Goal: Transaction & Acquisition: Purchase product/service

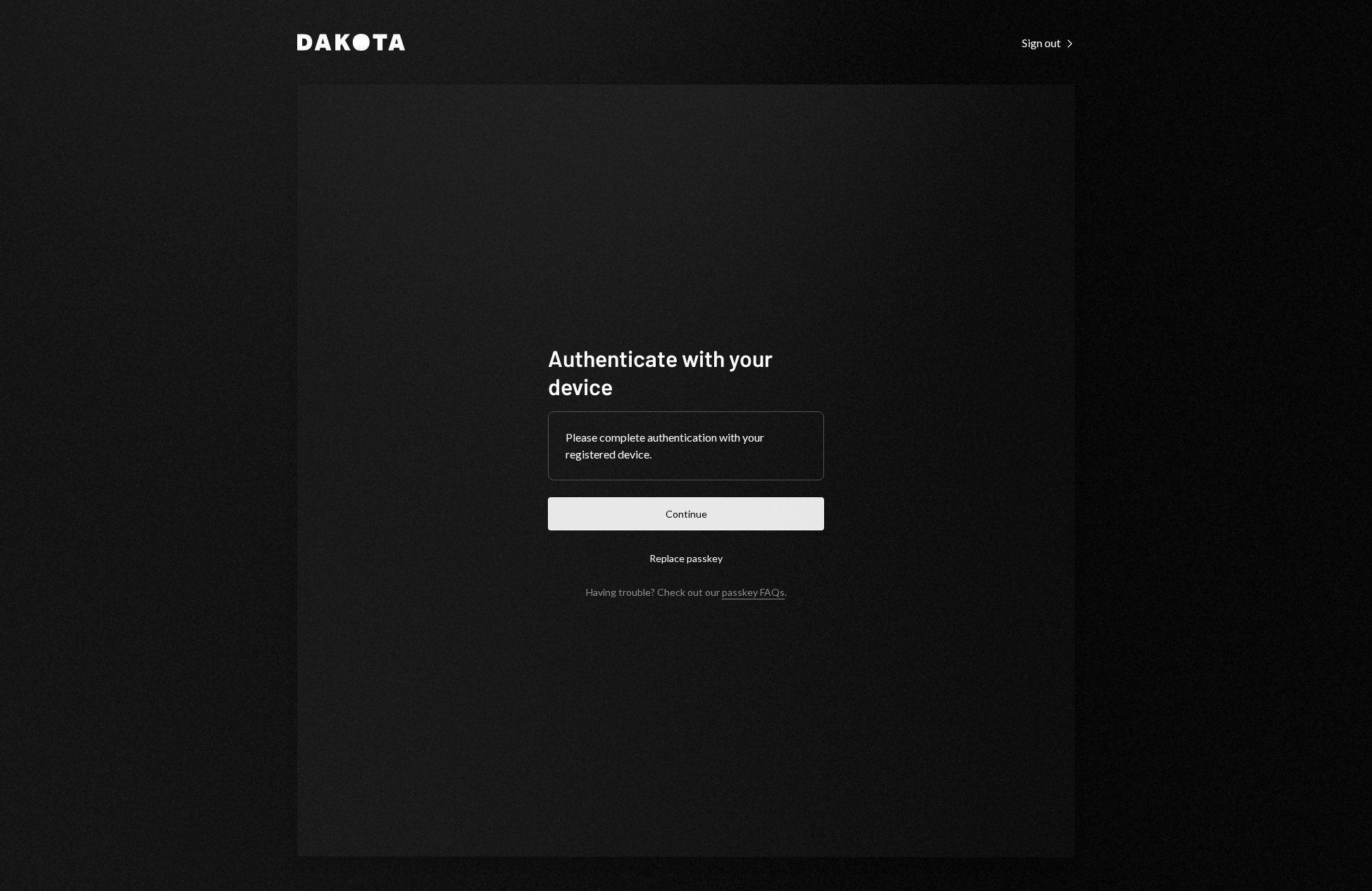
click at [726, 513] on button "Continue" at bounding box center [686, 513] width 277 height 33
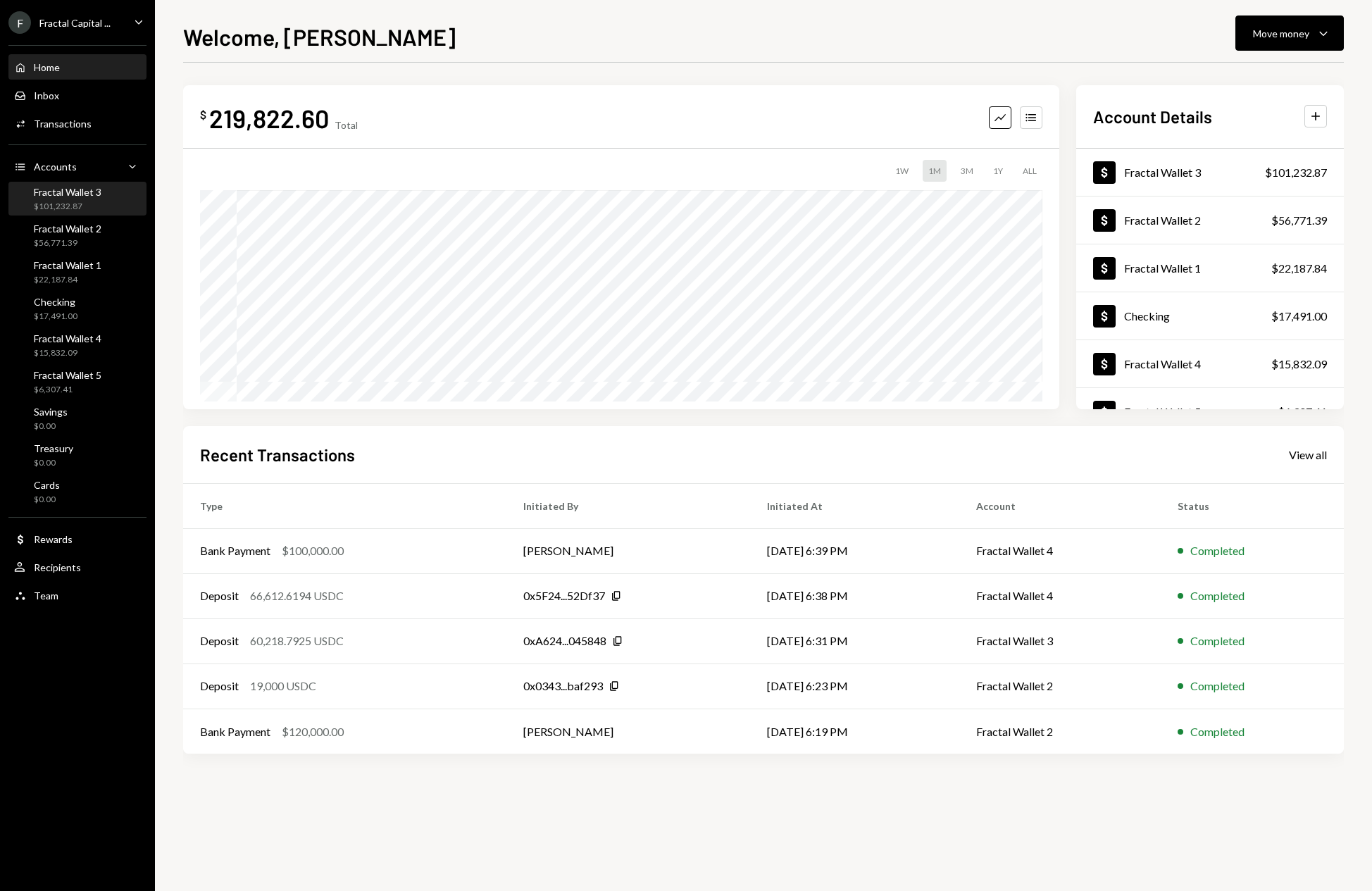
click at [103, 203] on div "Fractal Wallet 3 $101,232.87" at bounding box center [77, 199] width 127 height 27
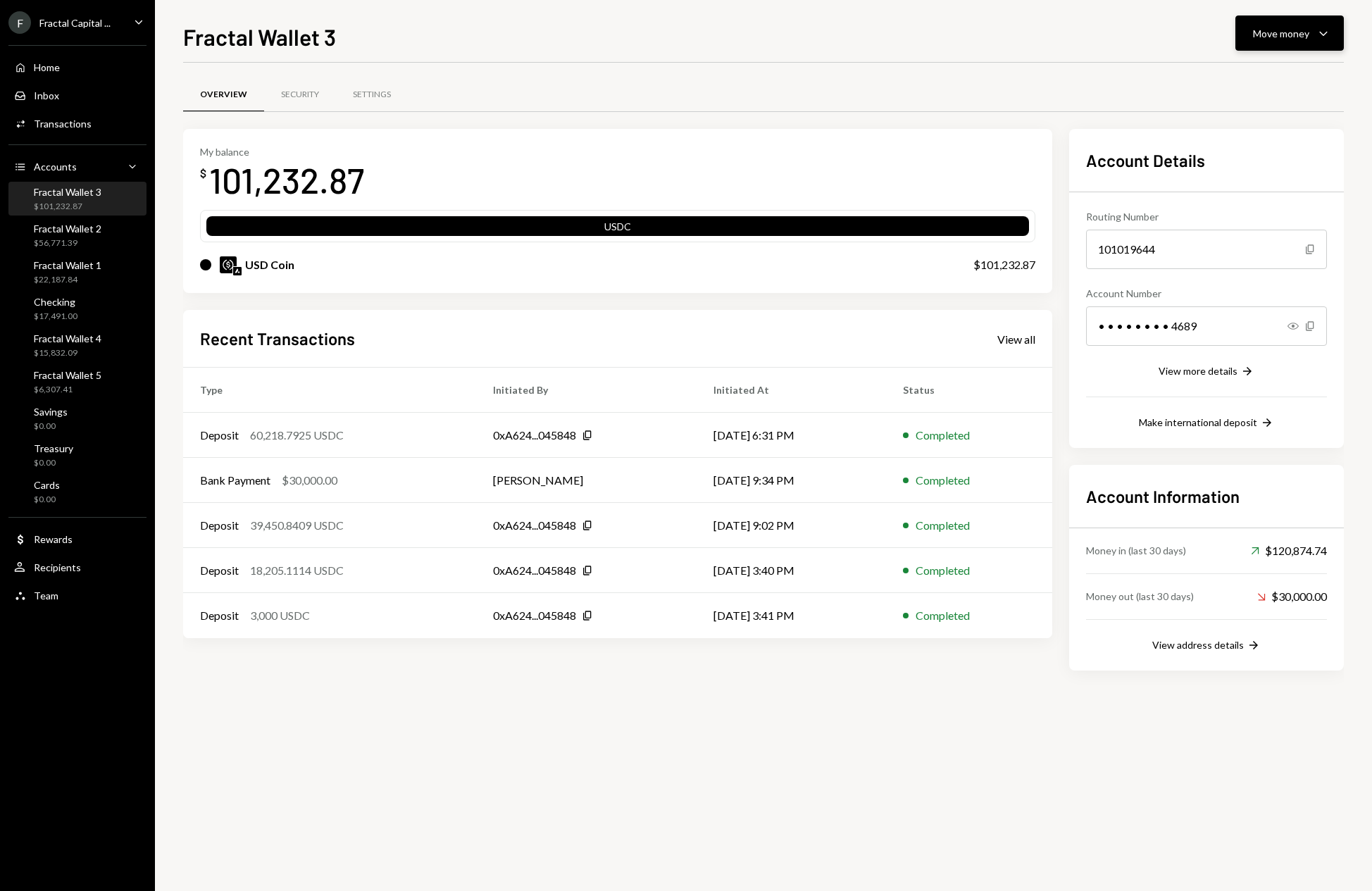
click at [1324, 35] on icon "Caret Down" at bounding box center [1323, 33] width 17 height 17
click at [1241, 76] on div "Send" at bounding box center [1278, 75] width 103 height 15
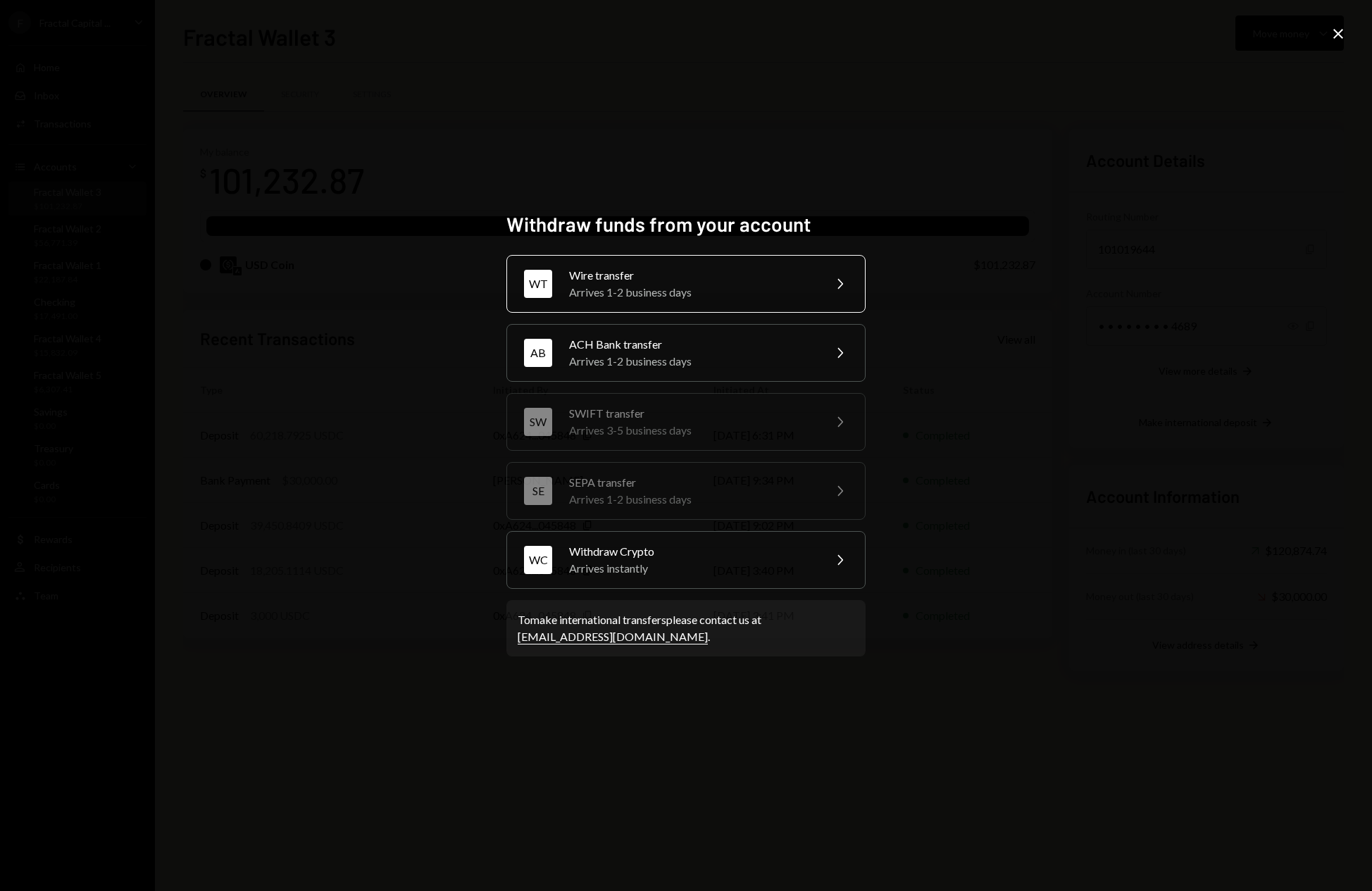
click at [646, 274] on div "Wire transfer" at bounding box center [692, 275] width 246 height 17
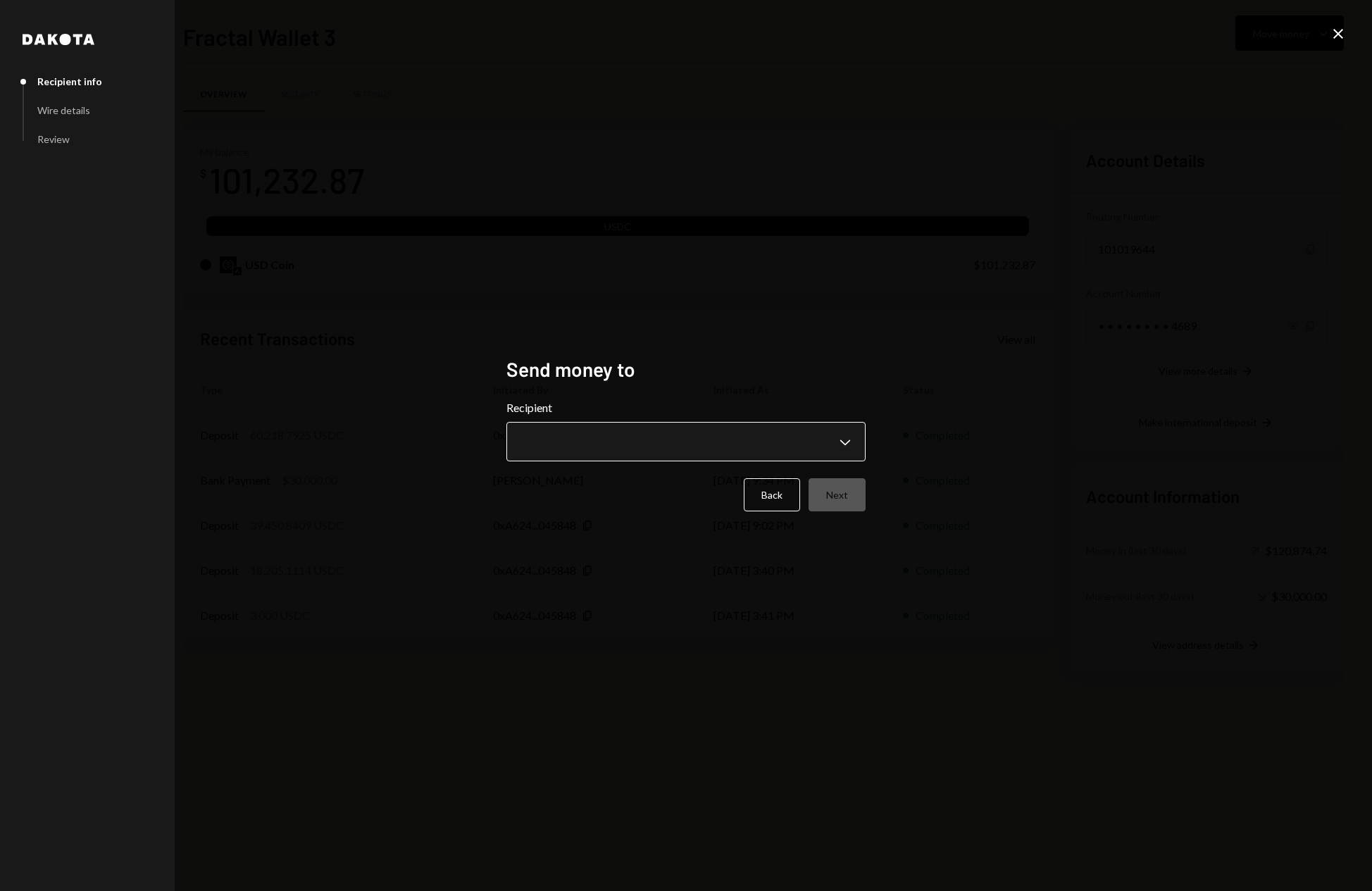
click at [819, 444] on body "F Fractal Capital ... Caret Down Home Home Inbox Inbox Activities Transactions …" at bounding box center [686, 446] width 1372 height 891
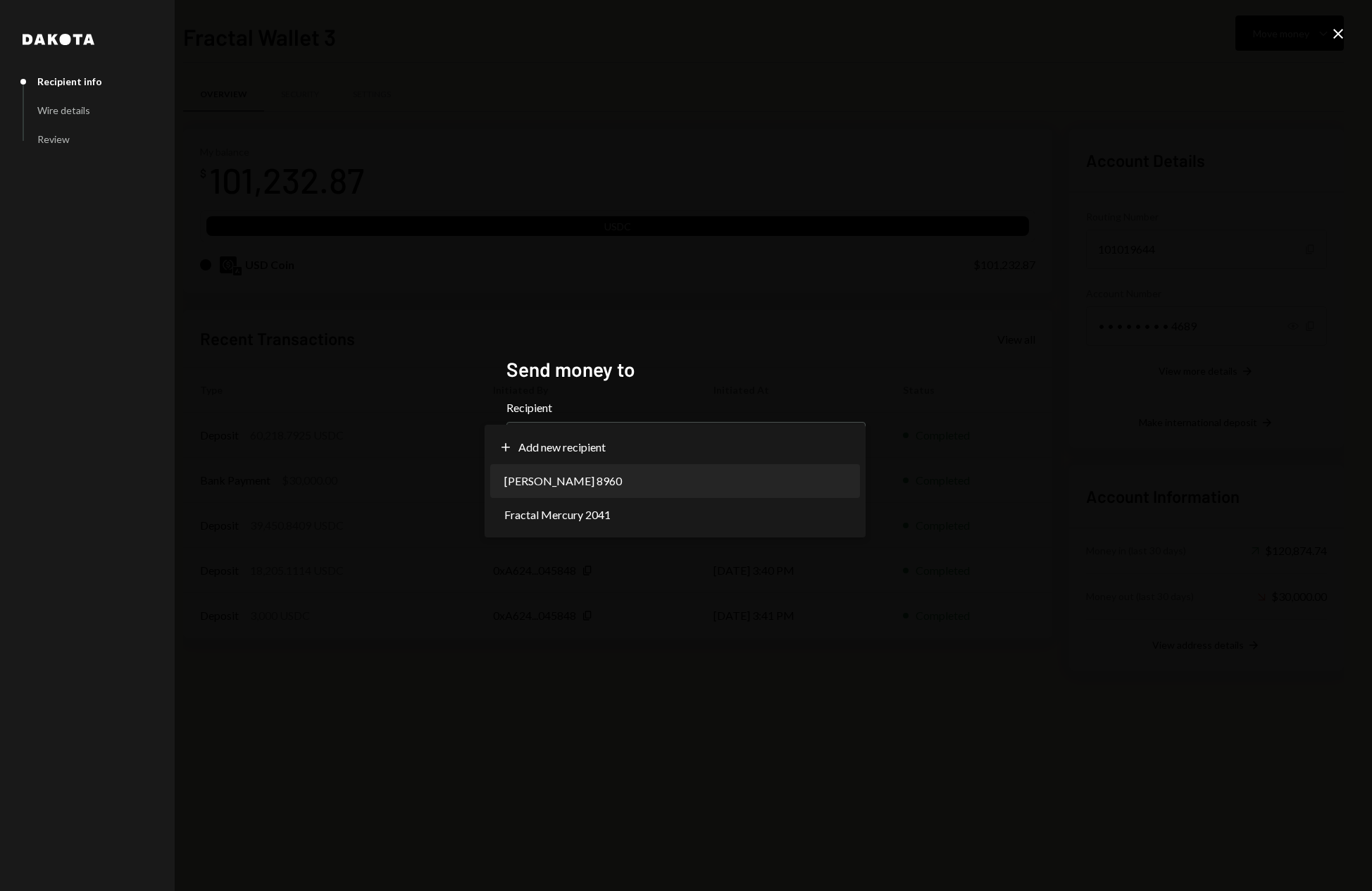
select select "**********"
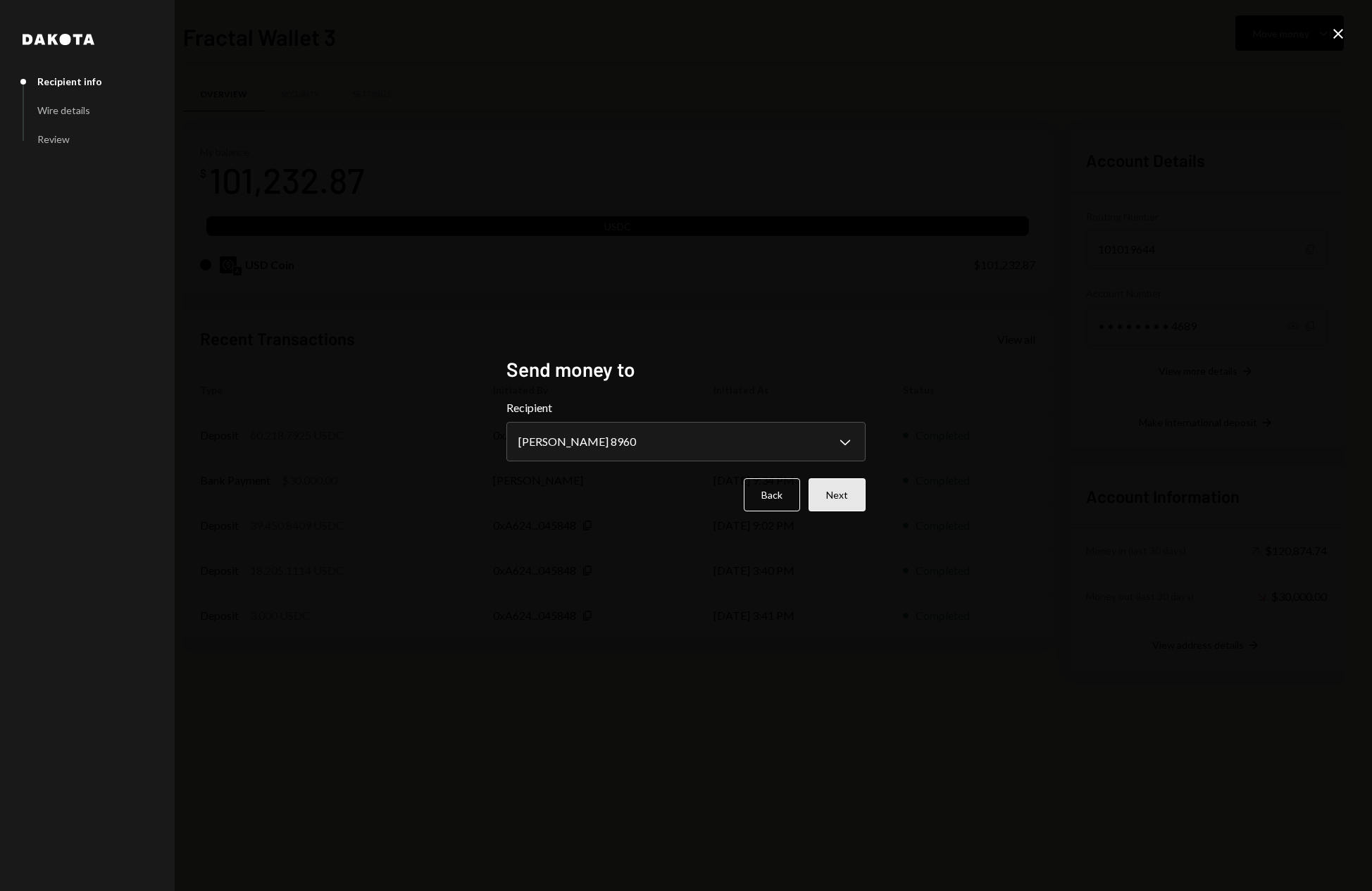
click at [840, 494] on button "Next" at bounding box center [837, 494] width 57 height 33
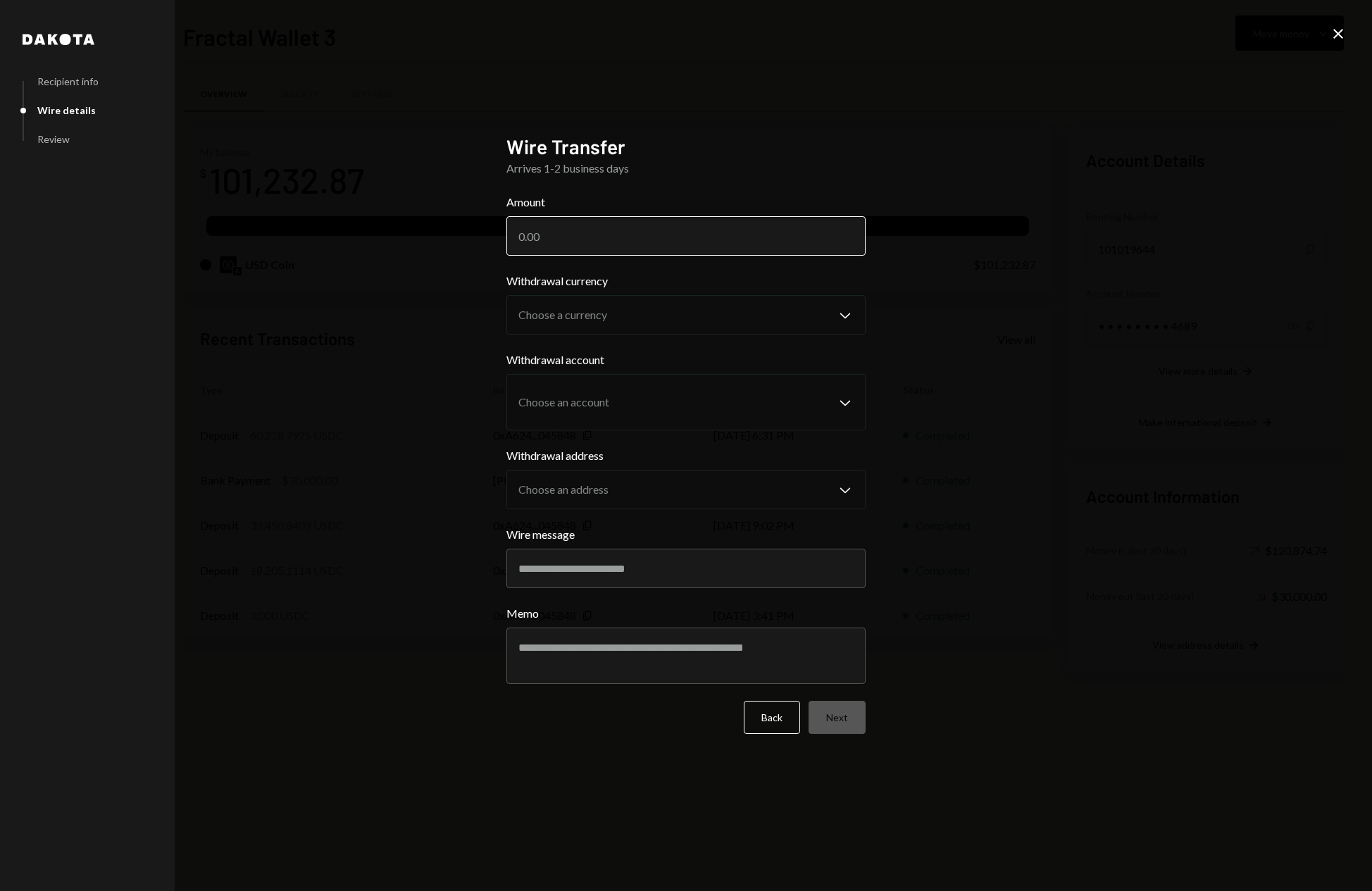
click at [522, 232] on input "Amount" at bounding box center [686, 237] width 359 height 40
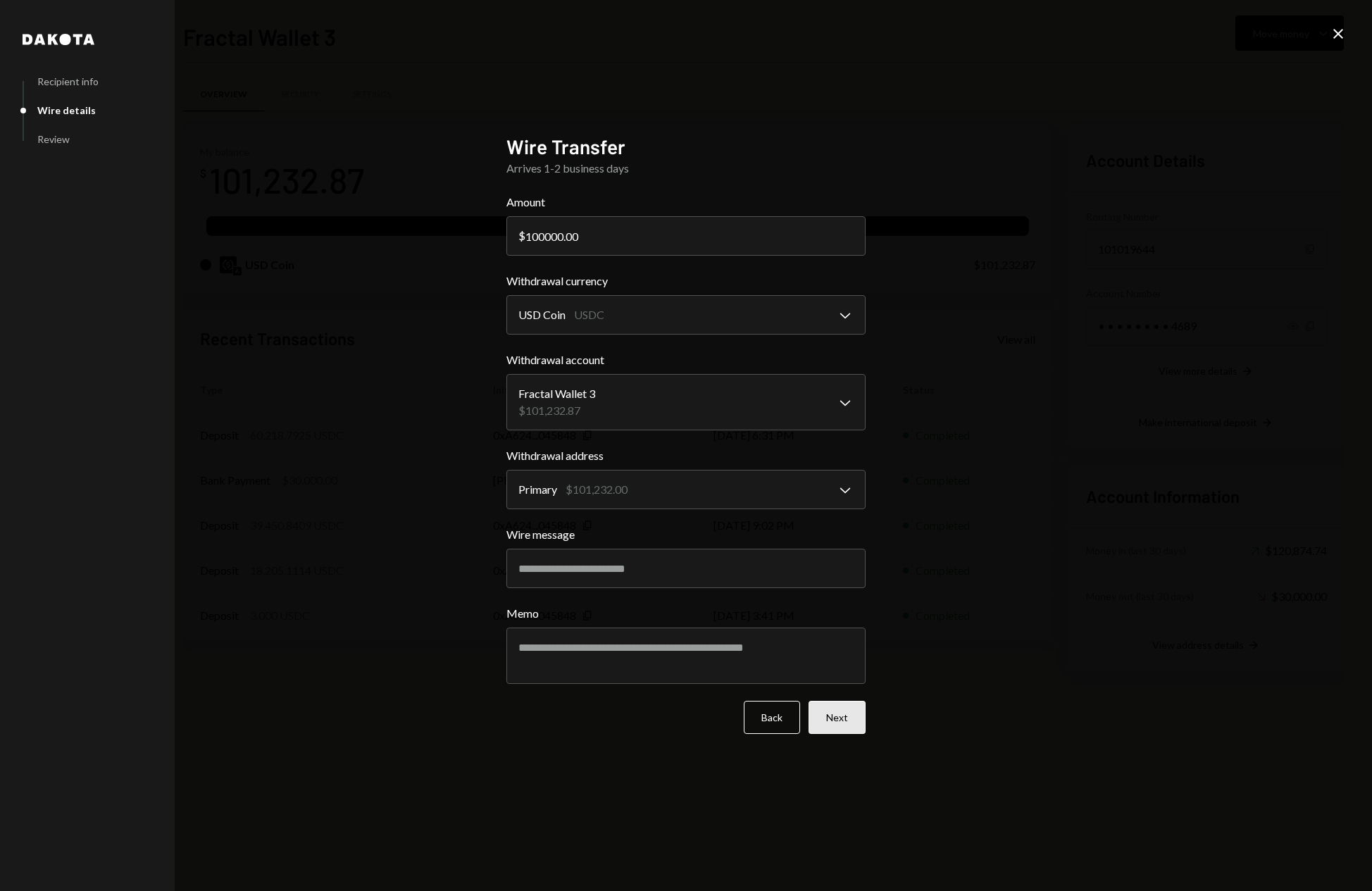
type input "100000.00"
click at [848, 721] on button "Next" at bounding box center [837, 717] width 57 height 33
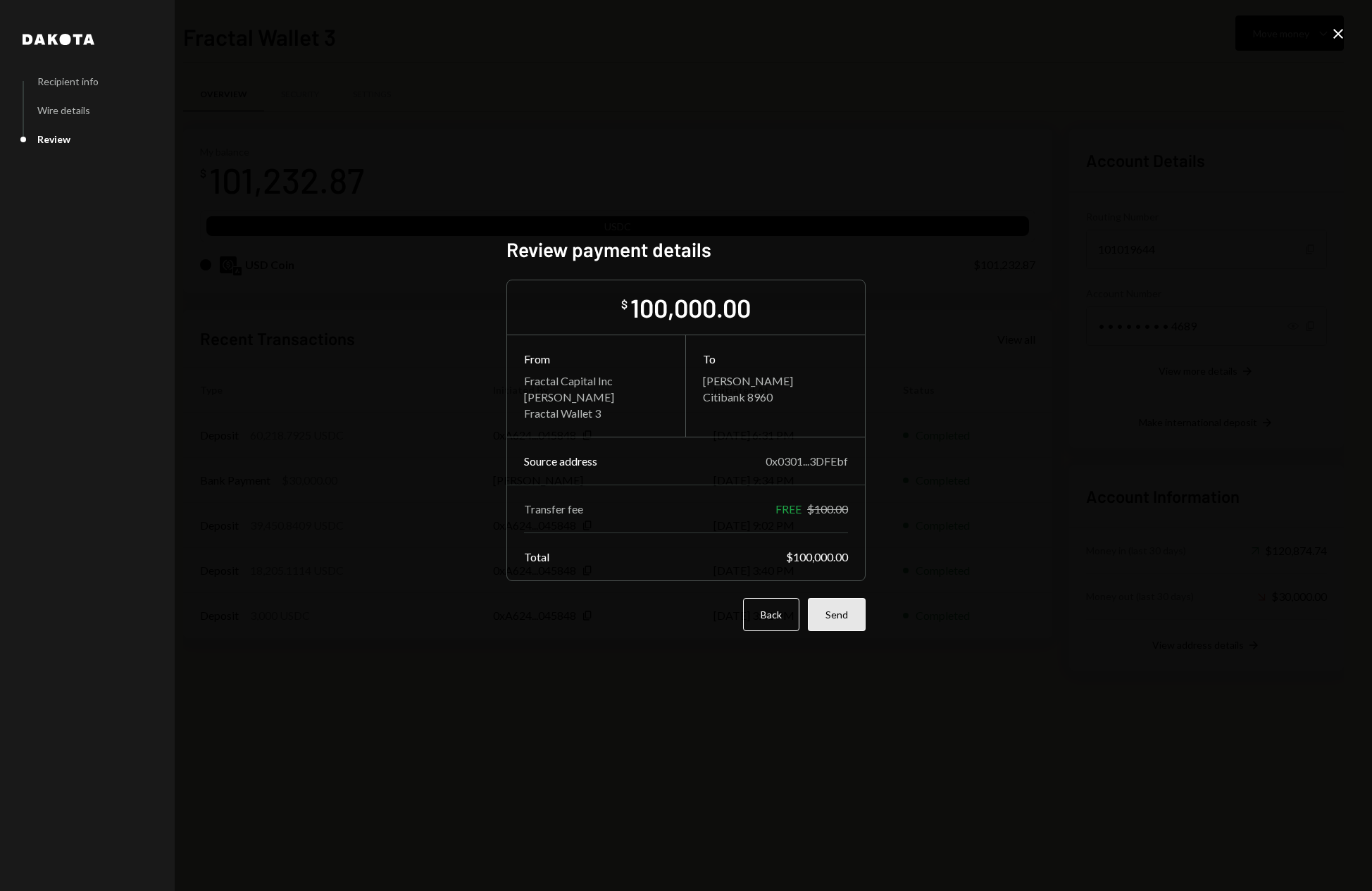
click at [836, 616] on button "Send" at bounding box center [837, 614] width 58 height 33
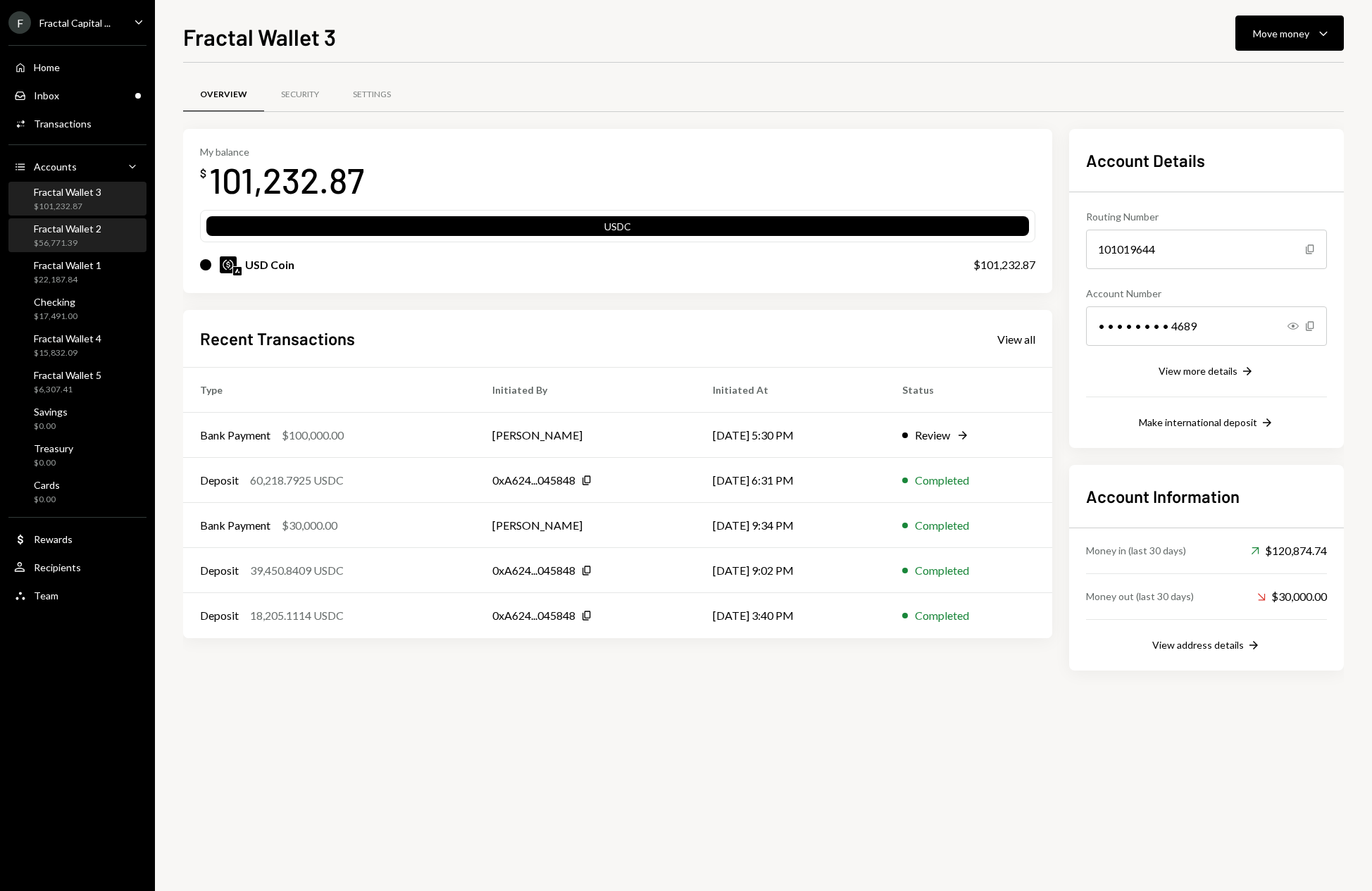
click at [87, 231] on div "Fractal Wallet 2" at bounding box center [68, 229] width 68 height 12
click at [90, 201] on div "$101,232.87" at bounding box center [68, 207] width 68 height 12
click at [92, 266] on div "Fractal Wallet 1" at bounding box center [68, 266] width 68 height 12
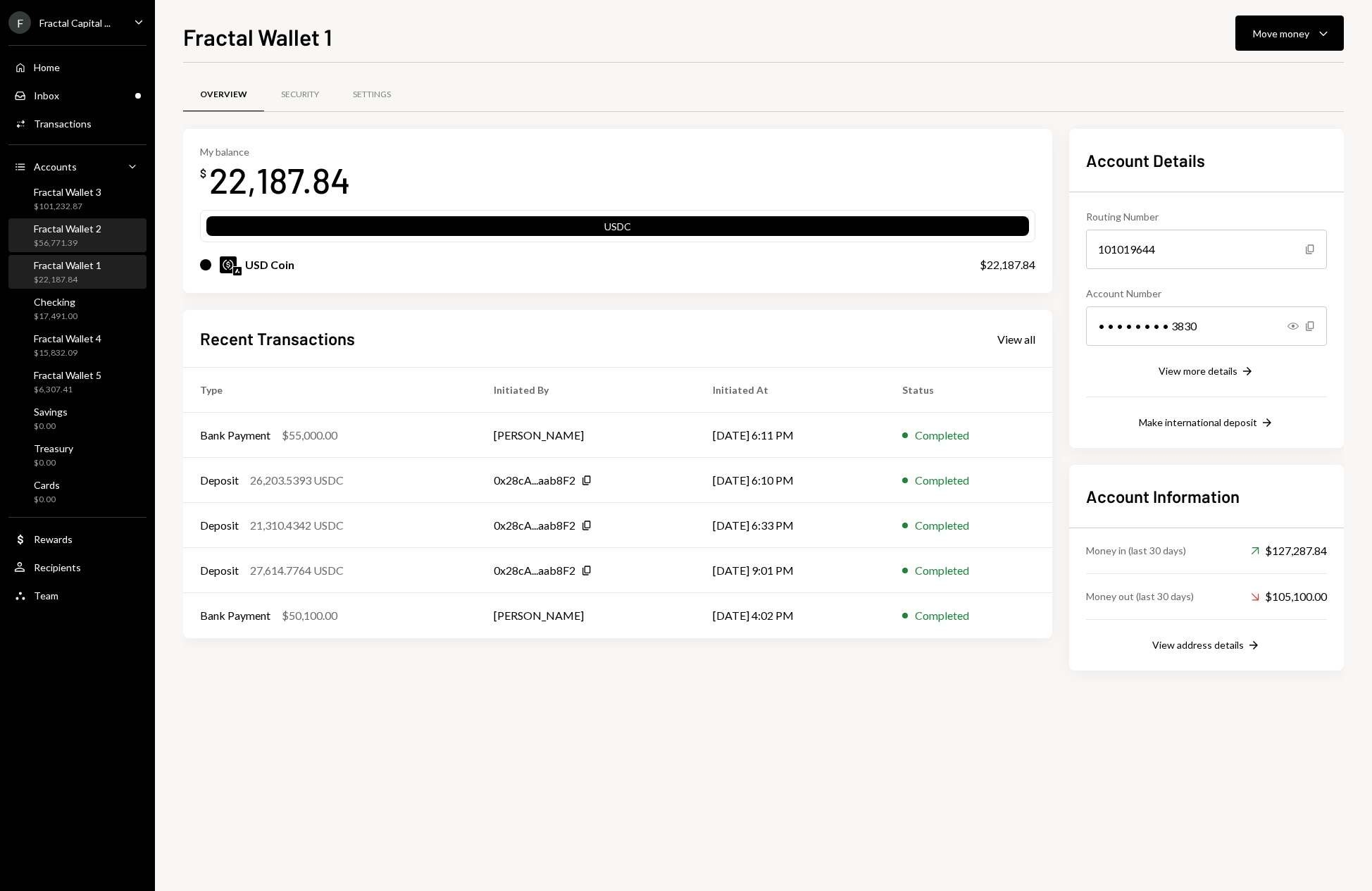
click at [91, 238] on div "$56,771.39" at bounding box center [68, 244] width 68 height 12
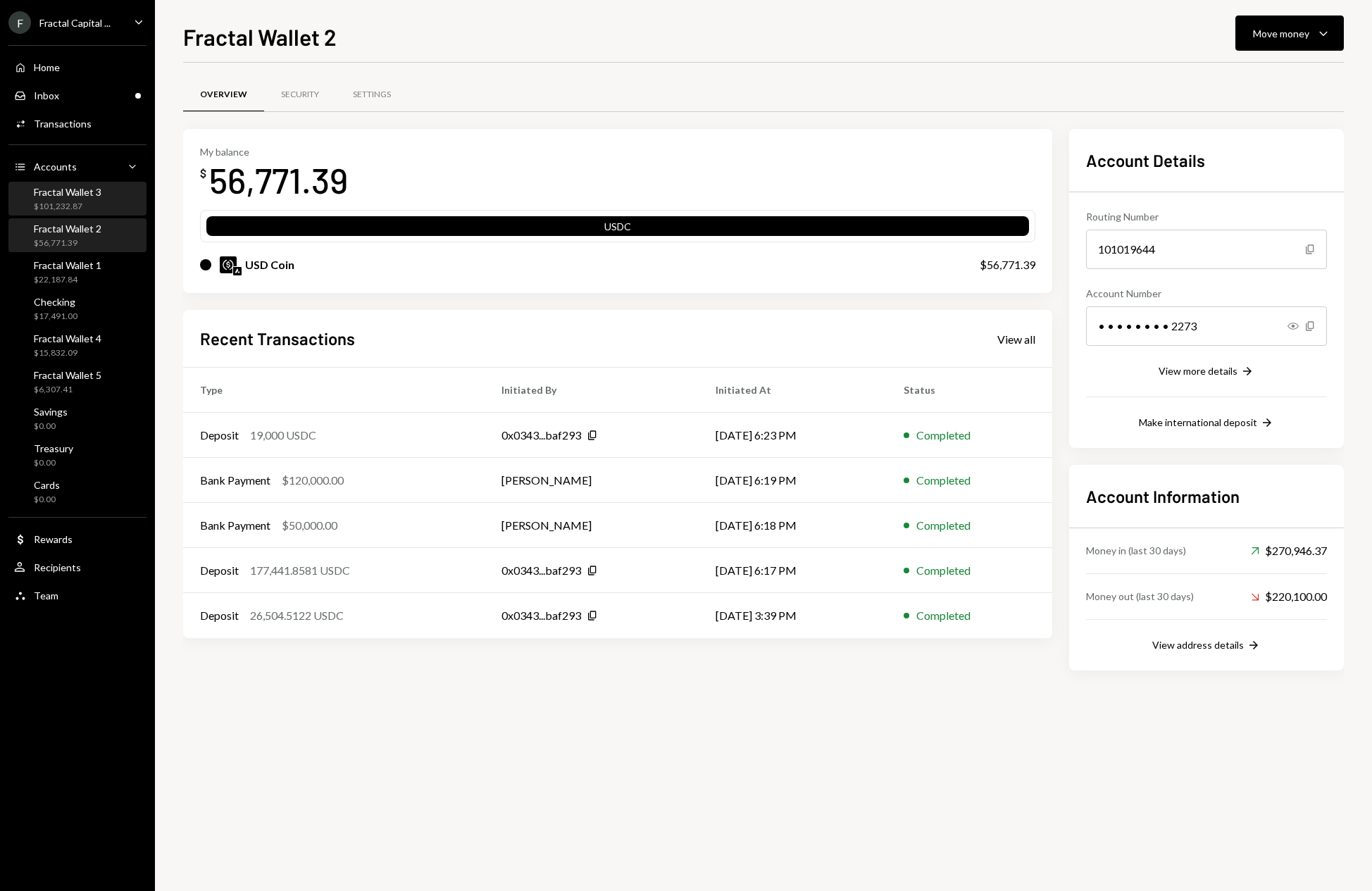
click at [106, 202] on div "Fractal Wallet 3 $101,232.87" at bounding box center [77, 199] width 127 height 27
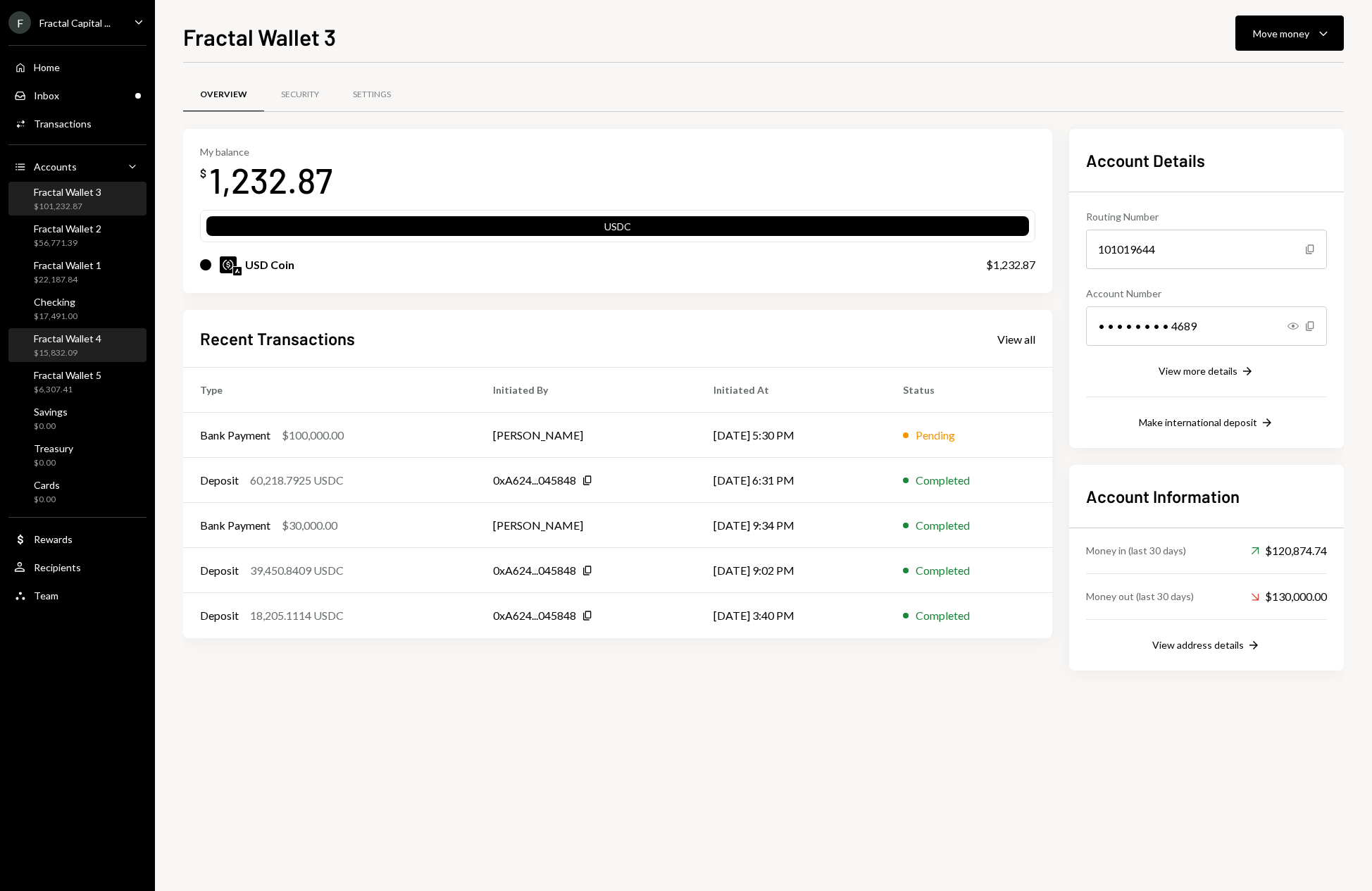
click at [112, 343] on div "Fractal Wallet 4 $15,832.09" at bounding box center [77, 346] width 127 height 27
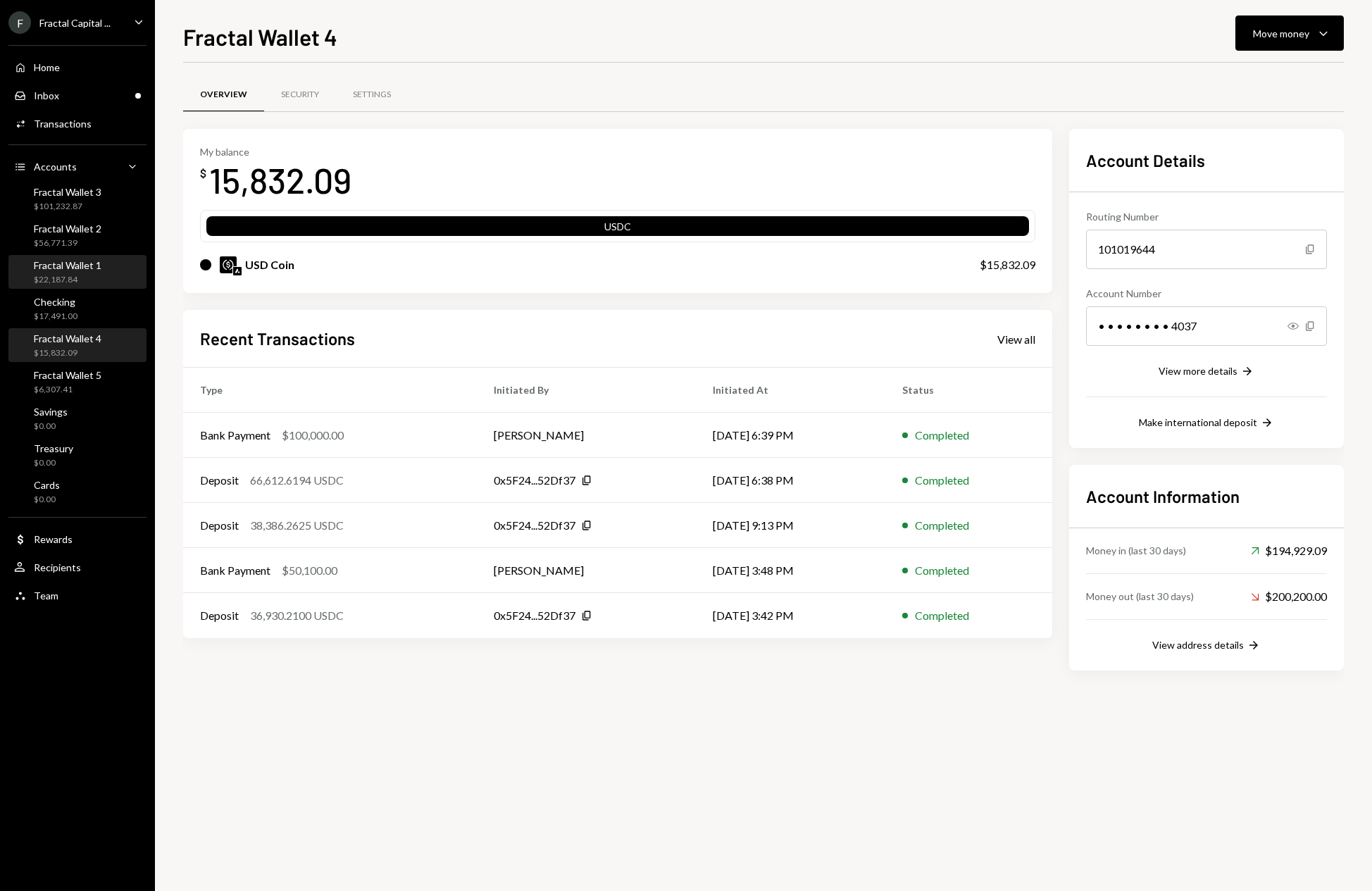
click at [104, 279] on div "Fractal Wallet 1 $22,187.84" at bounding box center [77, 273] width 127 height 27
click at [103, 241] on div "Fractal Wallet 2 $56,771.39" at bounding box center [77, 236] width 127 height 27
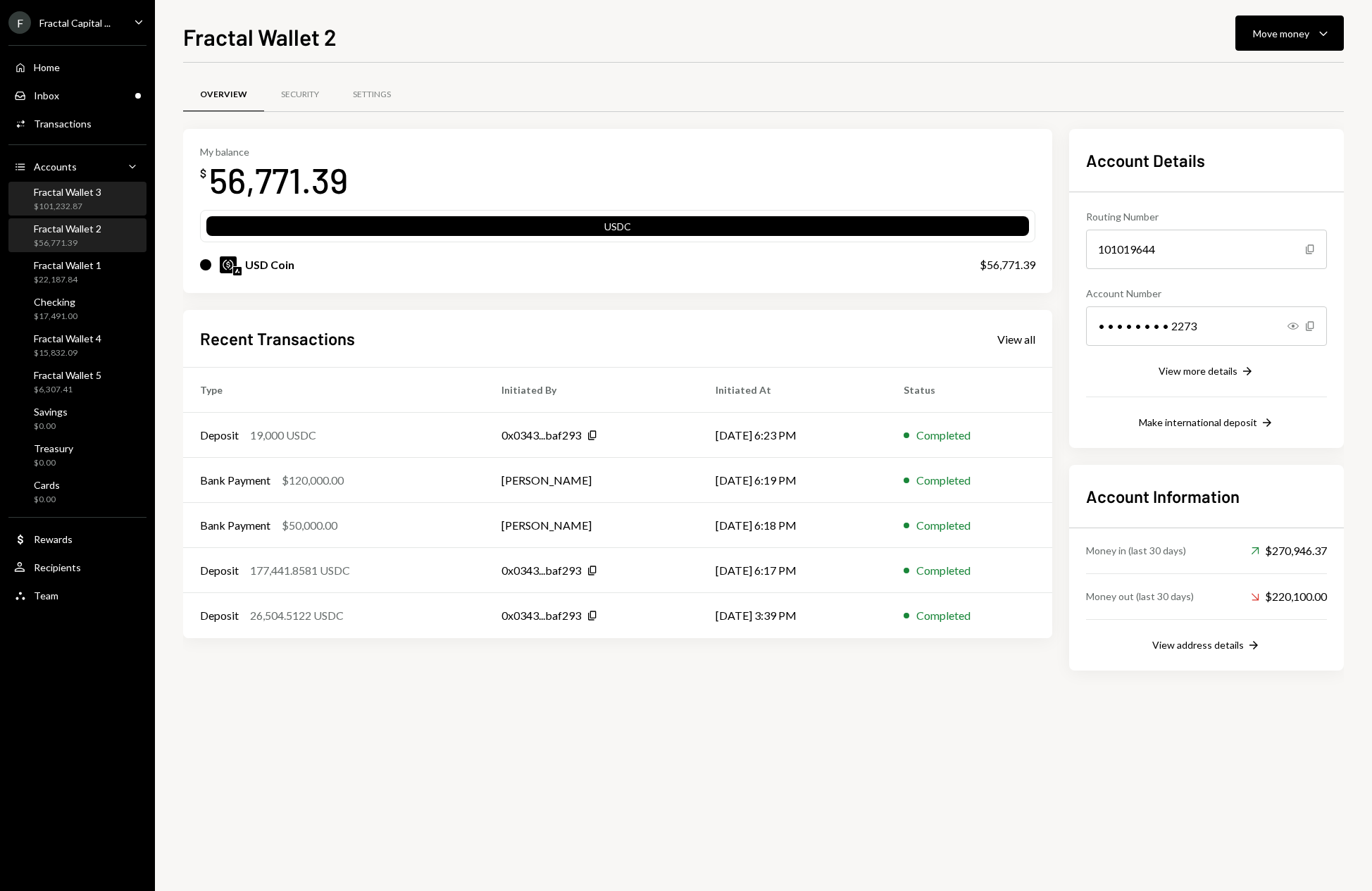
click at [103, 205] on div "Fractal Wallet 3 $101,232.87" at bounding box center [77, 199] width 127 height 27
click at [101, 236] on div "Fractal Wallet 2 $56,771.39" at bounding box center [68, 236] width 68 height 27
click at [97, 274] on div "$22,187.84" at bounding box center [68, 280] width 68 height 12
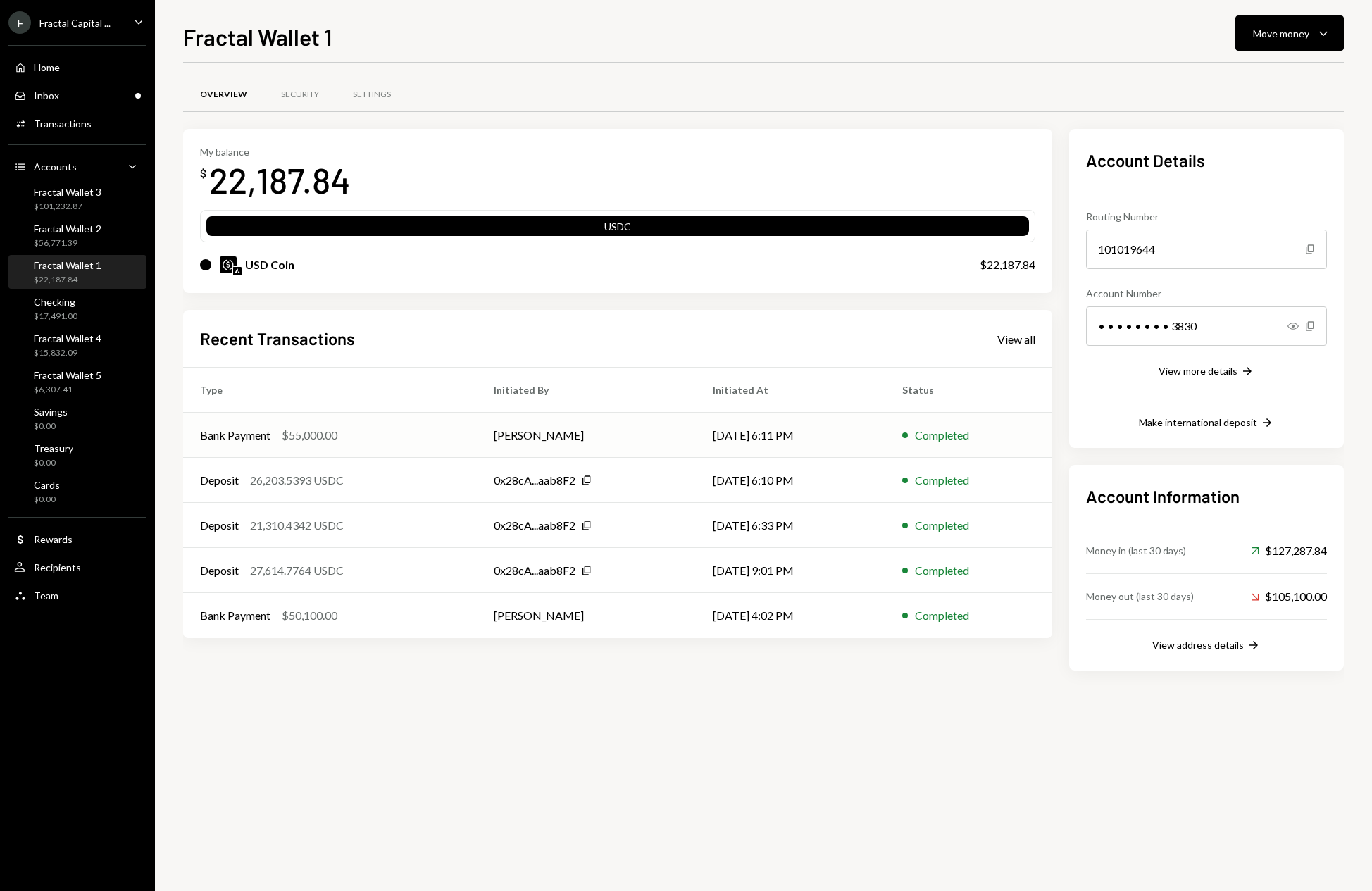
click at [385, 442] on div "Bank Payment $55,000.00" at bounding box center [330, 436] width 260 height 17
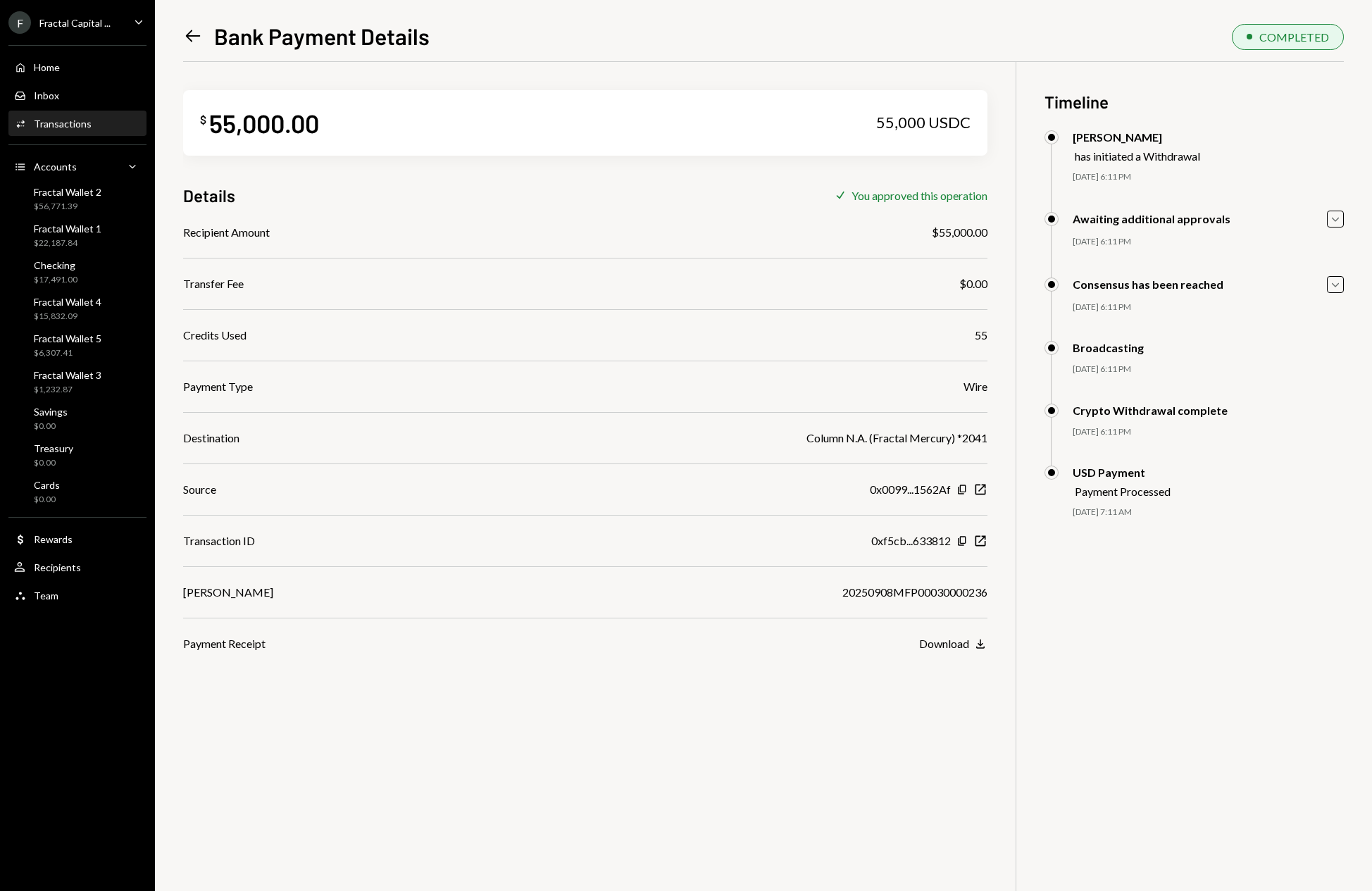
click at [195, 33] on icon "Left Arrow" at bounding box center [193, 36] width 20 height 20
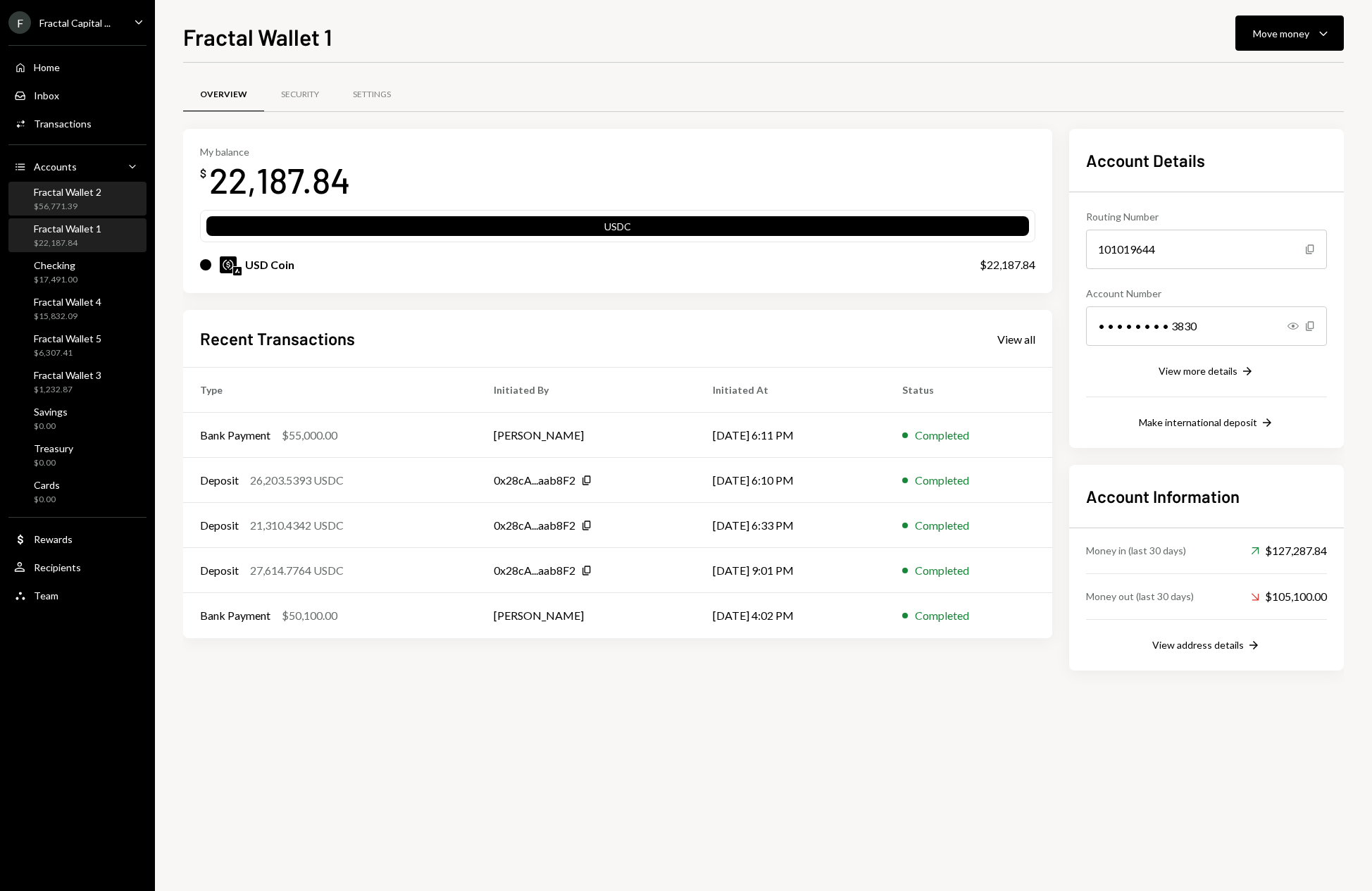
click at [96, 198] on div "Fractal Wallet 2 $56,771.39" at bounding box center [68, 199] width 68 height 27
click at [408, 474] on div "Bank Payment $120,000.00" at bounding box center [334, 480] width 268 height 17
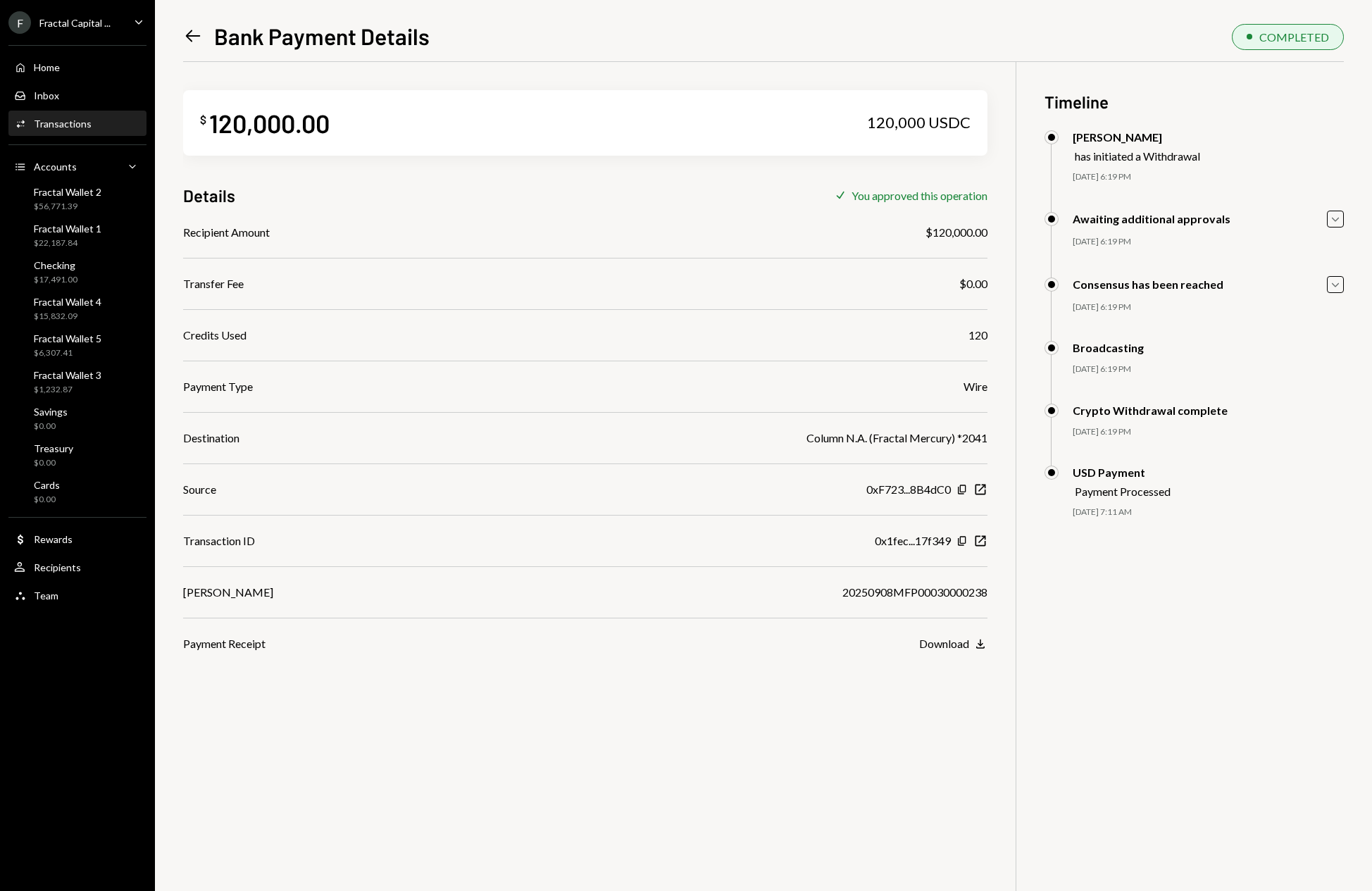
click at [192, 32] on icon "Left Arrow" at bounding box center [193, 36] width 20 height 20
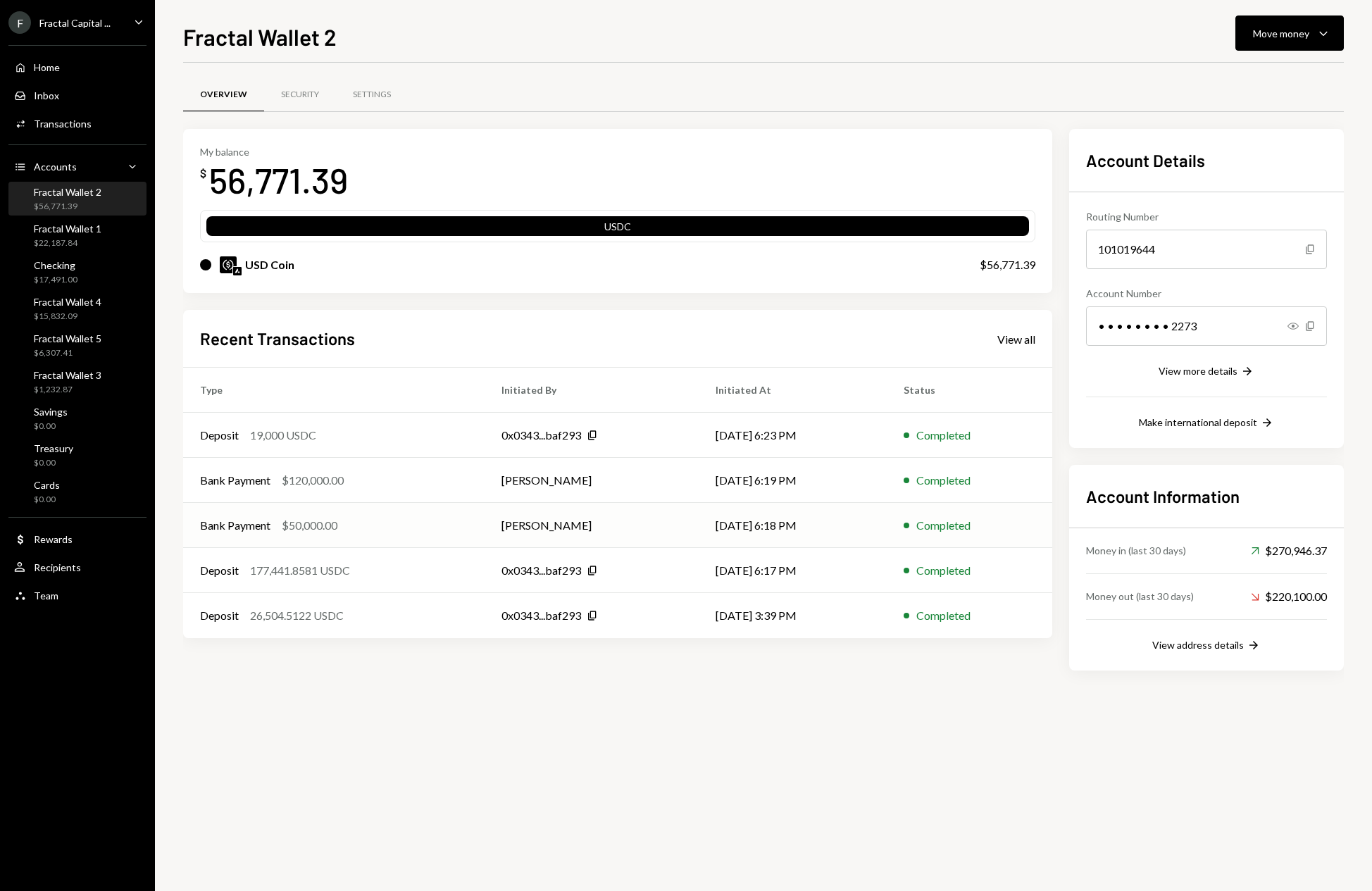
click at [412, 527] on div "Bank Payment $50,000.00" at bounding box center [334, 525] width 268 height 17
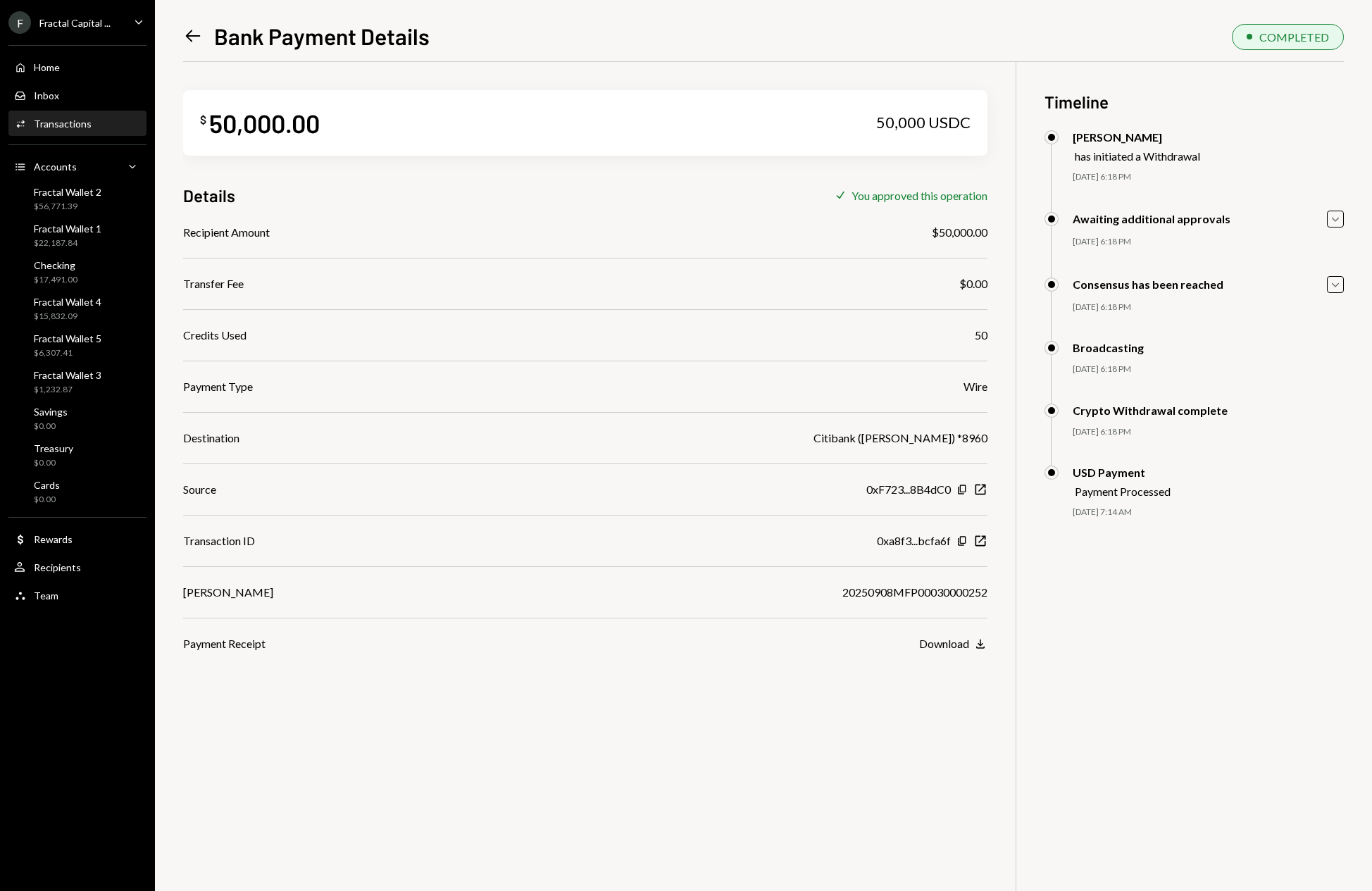
click at [196, 37] on icon "Left Arrow" at bounding box center [193, 36] width 20 height 20
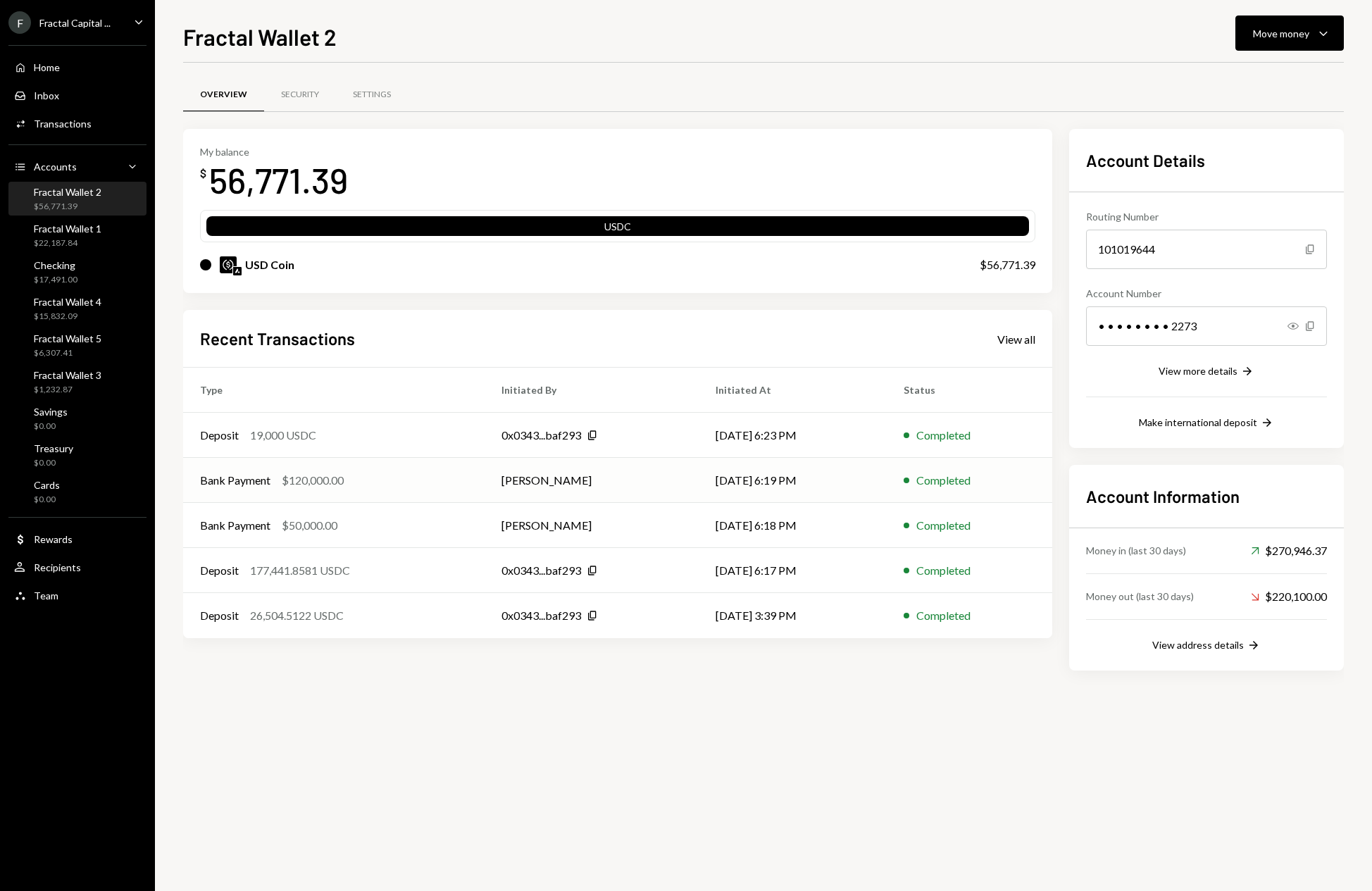
click at [391, 475] on div "Bank Payment $120,000.00" at bounding box center [334, 480] width 268 height 17
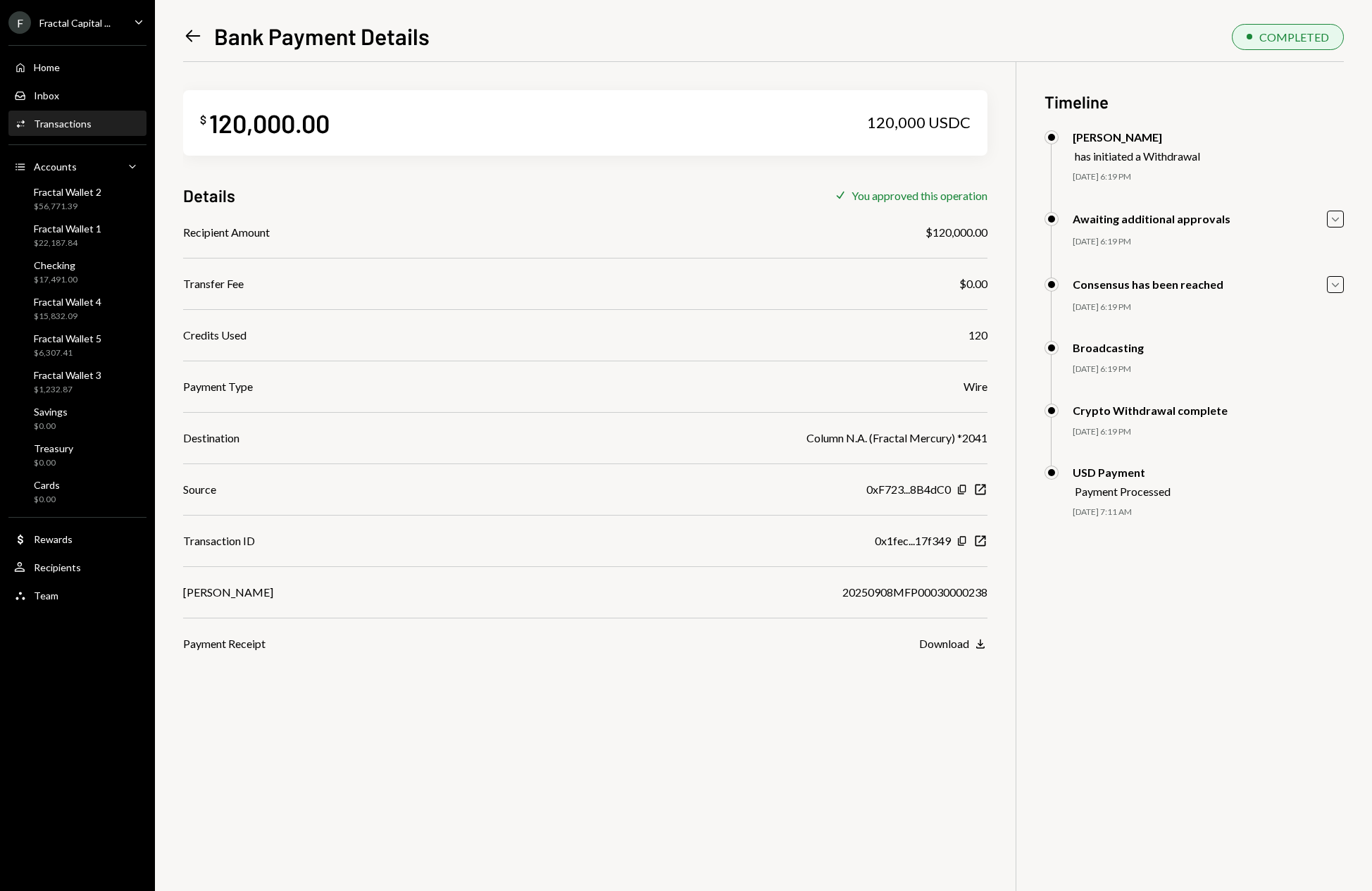
click at [198, 37] on icon "Left Arrow" at bounding box center [193, 36] width 20 height 20
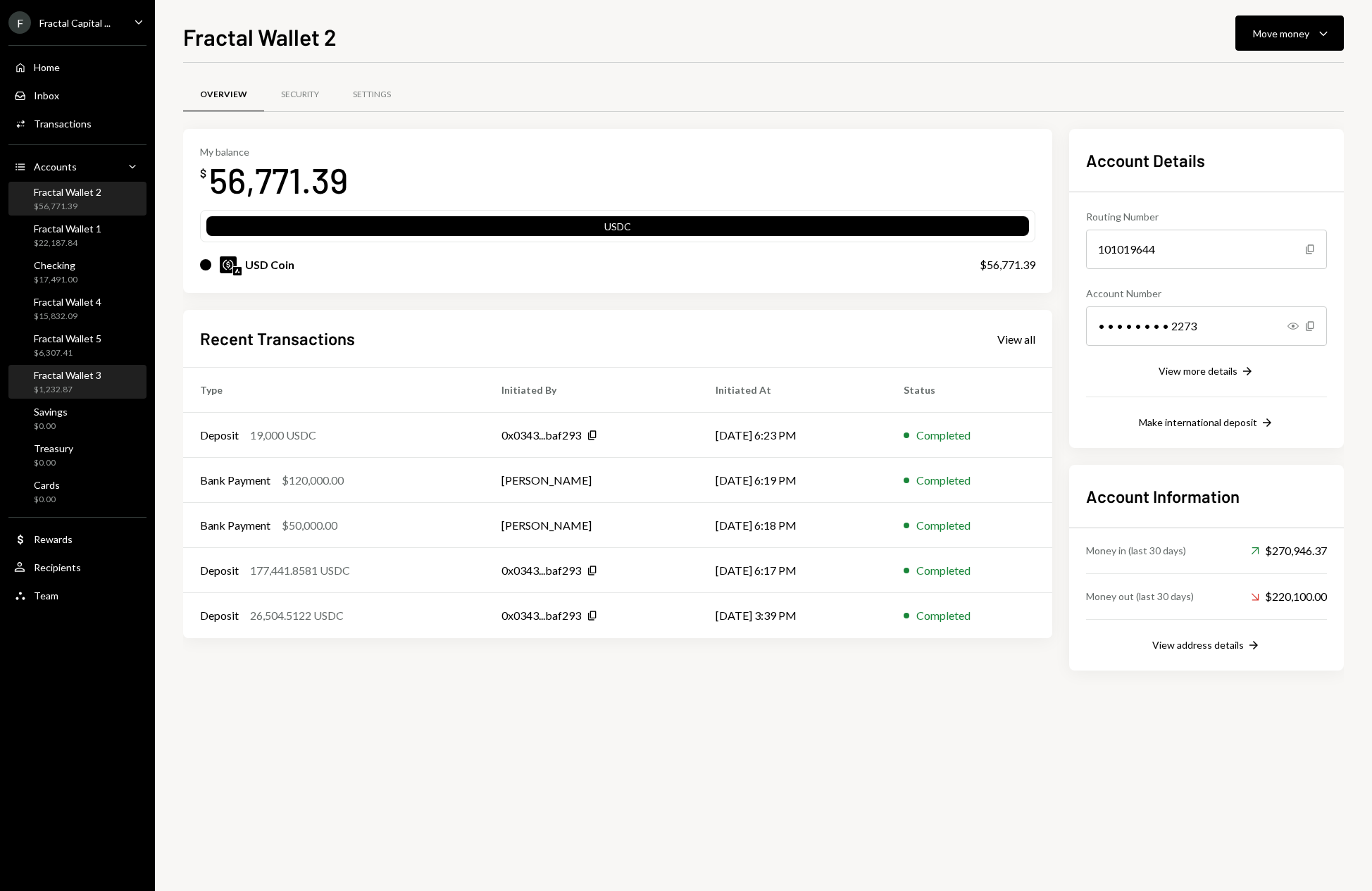
click at [111, 383] on div "Fractal Wallet 3 $1,232.87" at bounding box center [77, 383] width 127 height 27
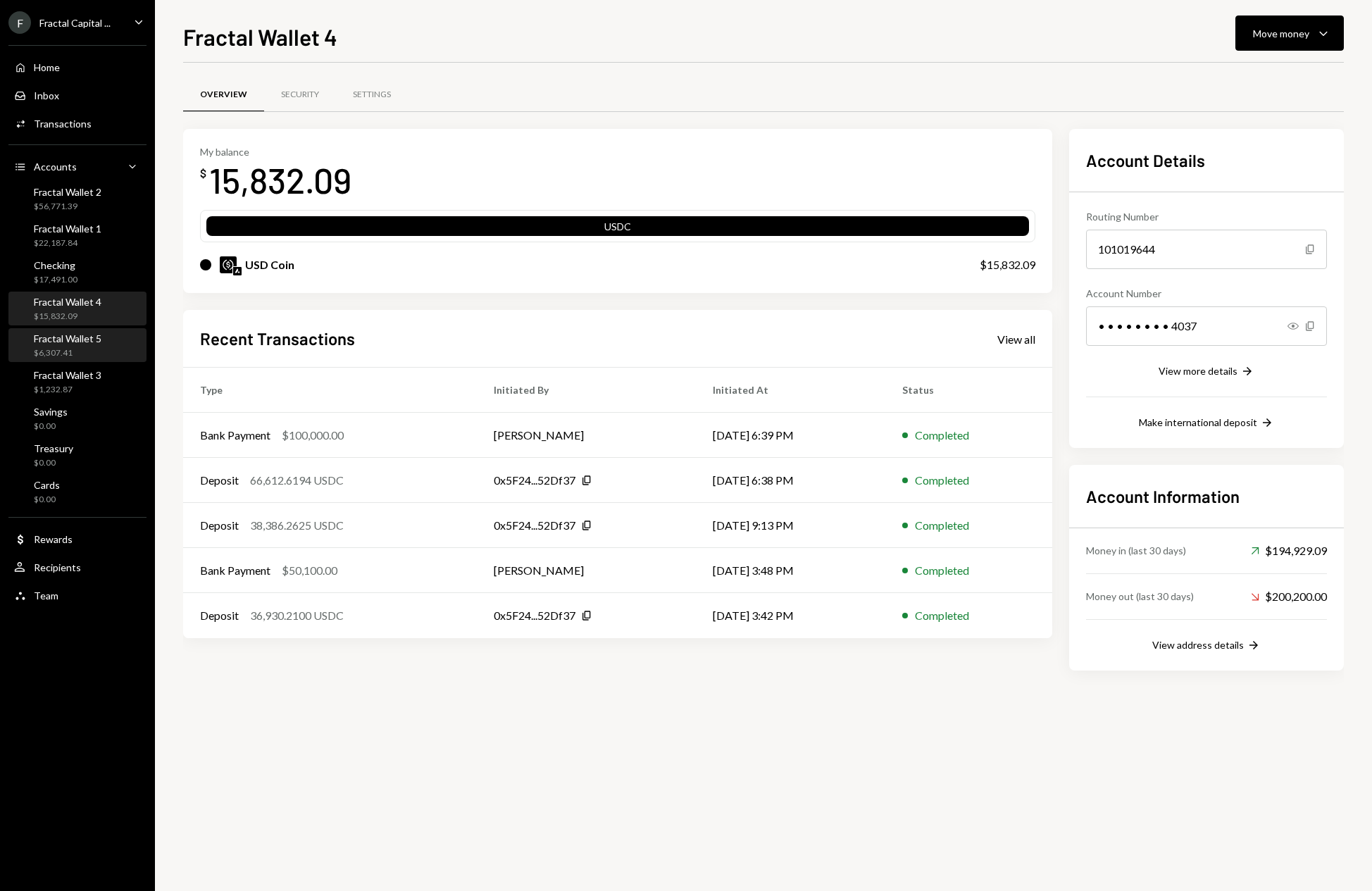
click at [121, 353] on div "Fractal Wallet 5 $6,307.41" at bounding box center [77, 346] width 127 height 27
click at [1327, 32] on icon "Caret Down" at bounding box center [1323, 33] width 17 height 17
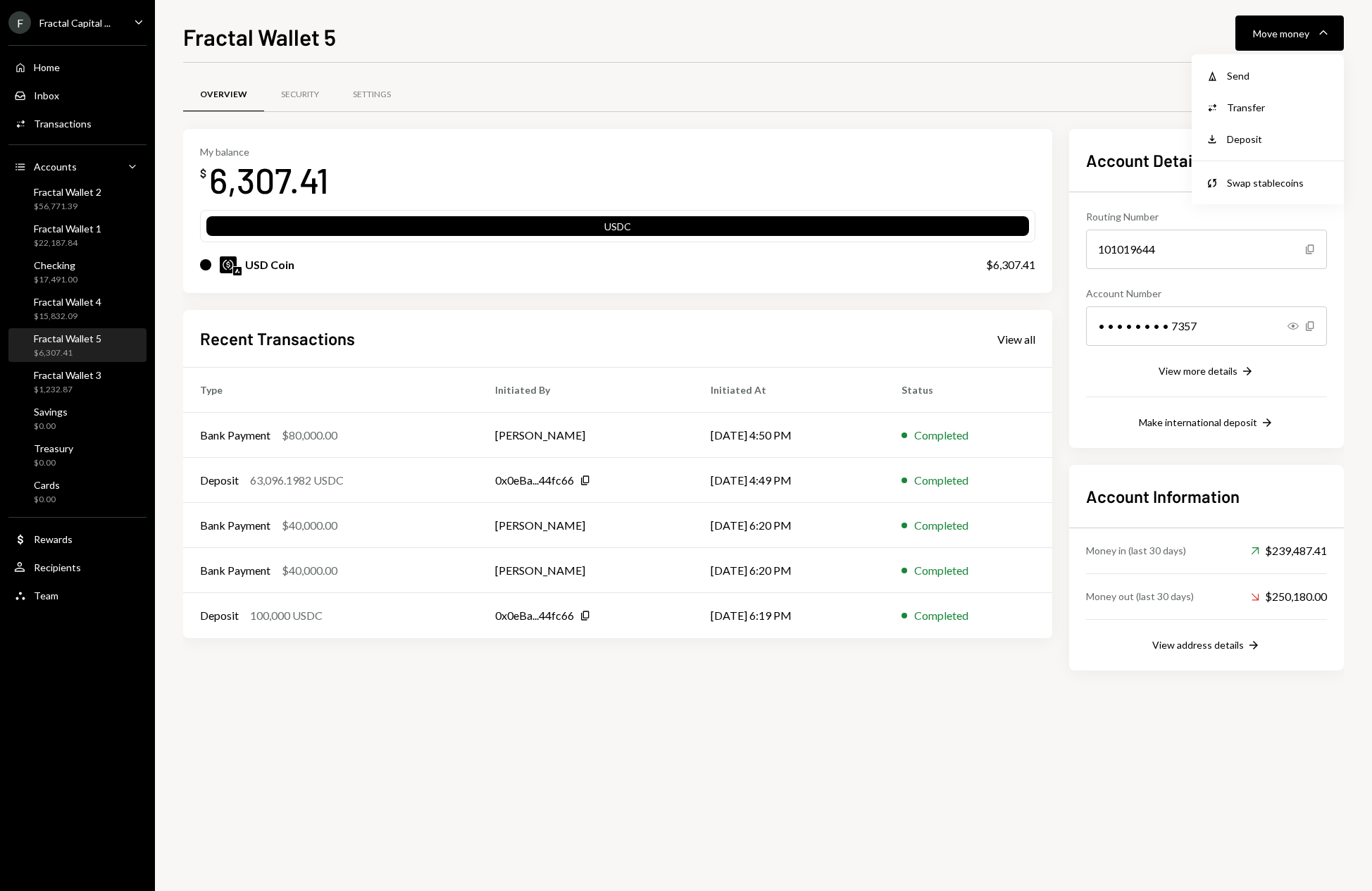
click at [1032, 83] on div "Overview Security Settings" at bounding box center [763, 95] width 1161 height 36
click at [147, 21] on div "F Fractal Capital ... Caret Down" at bounding box center [77, 22] width 155 height 23
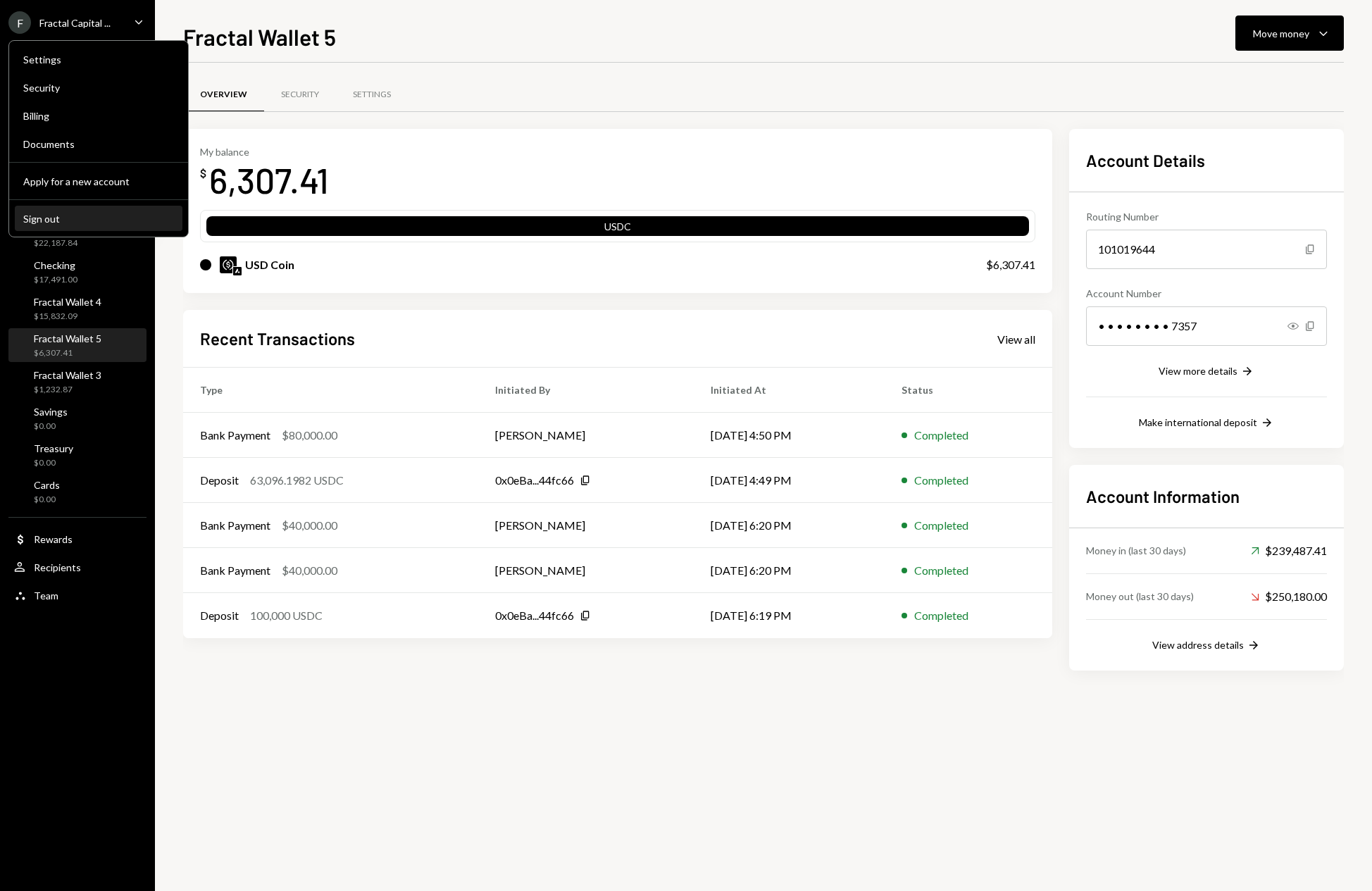
click at [59, 220] on div "Sign out" at bounding box center [98, 219] width 151 height 12
